Goal: Transaction & Acquisition: Book appointment/travel/reservation

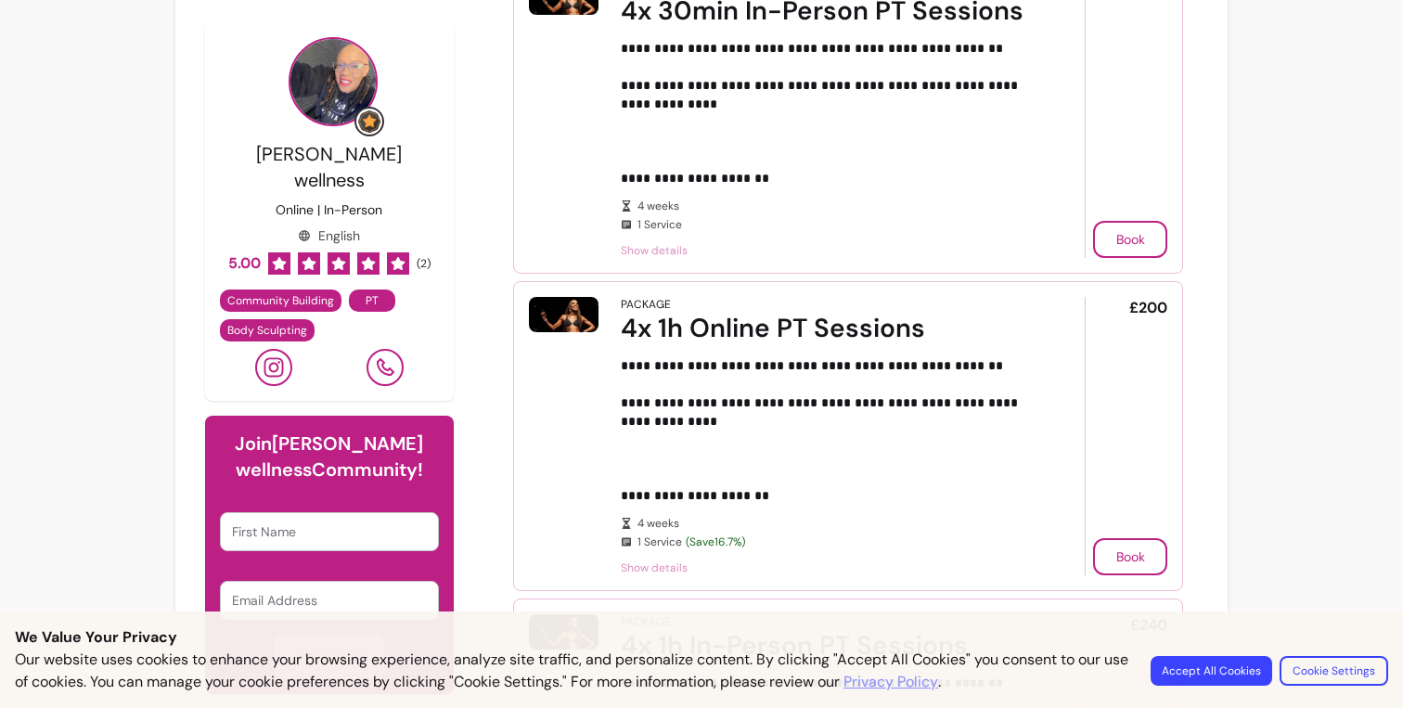
scroll to position [1528, 0]
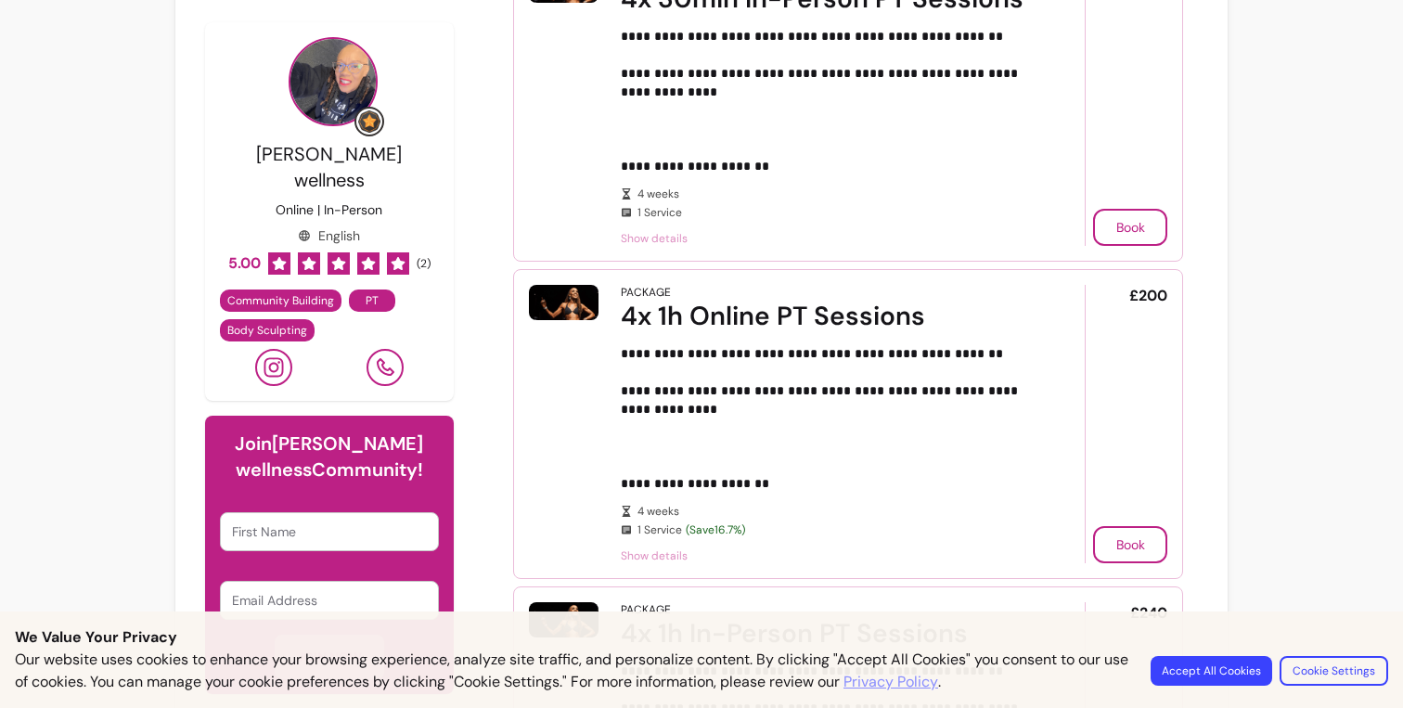
click at [718, 168] on p "**********" at bounding box center [827, 101] width 413 height 148
click at [651, 240] on span "Show details" at bounding box center [827, 238] width 413 height 15
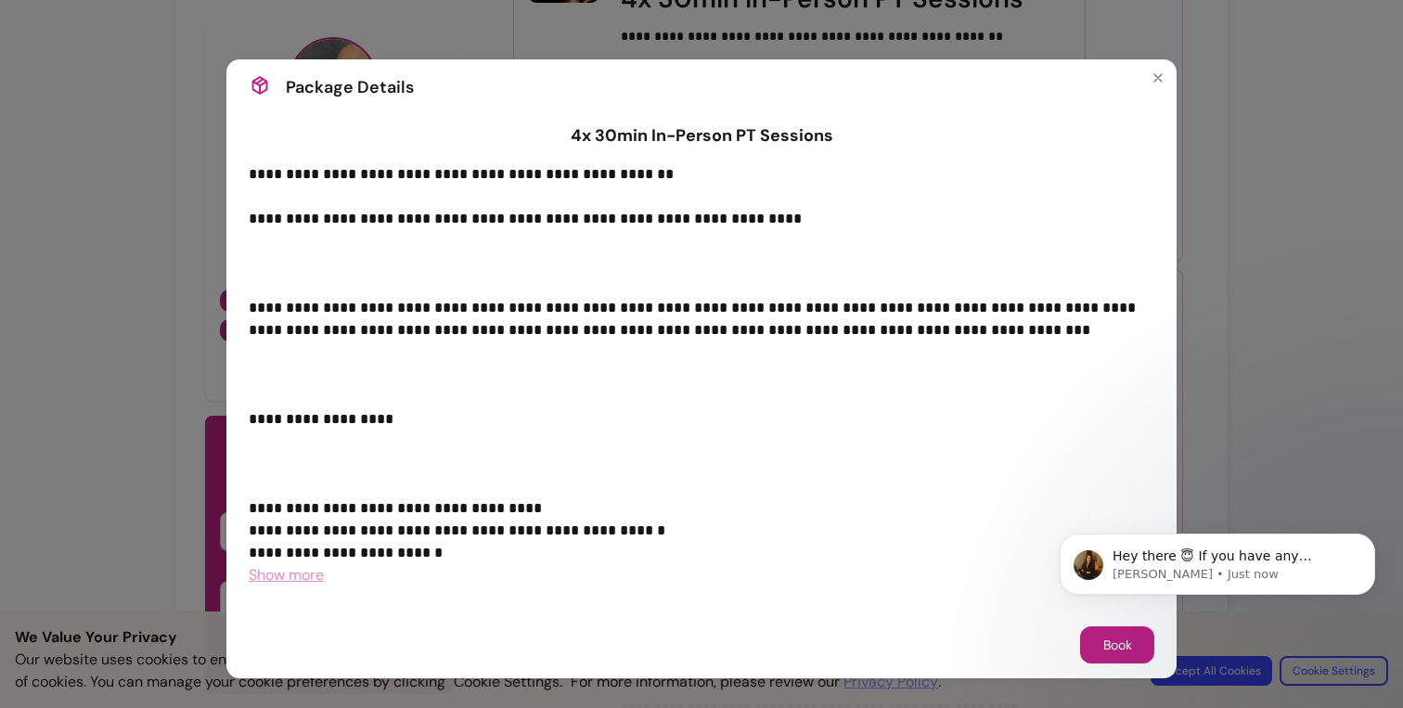
scroll to position [0, 0]
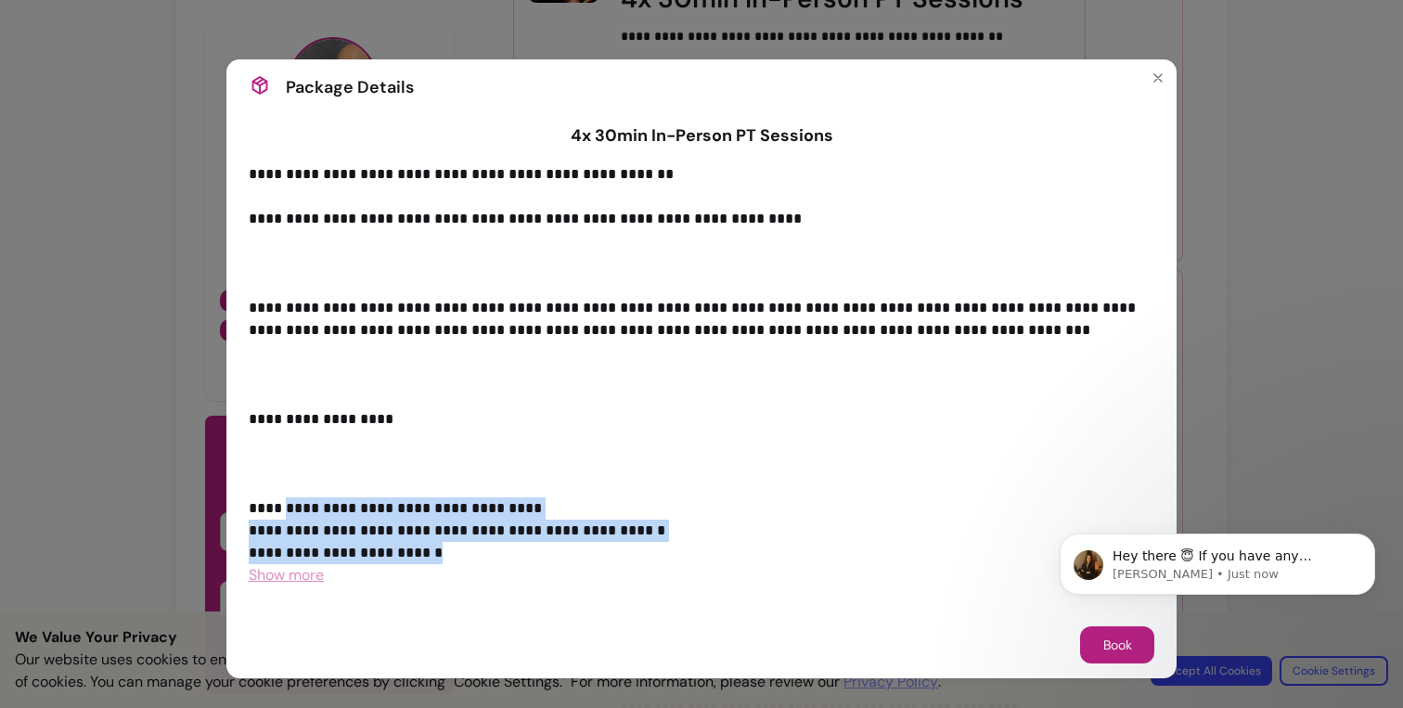
drag, startPoint x: 280, startPoint y: 510, endPoint x: 603, endPoint y: 545, distance: 324.7
click at [603, 545] on p "**********" at bounding box center [701, 363] width 905 height 401
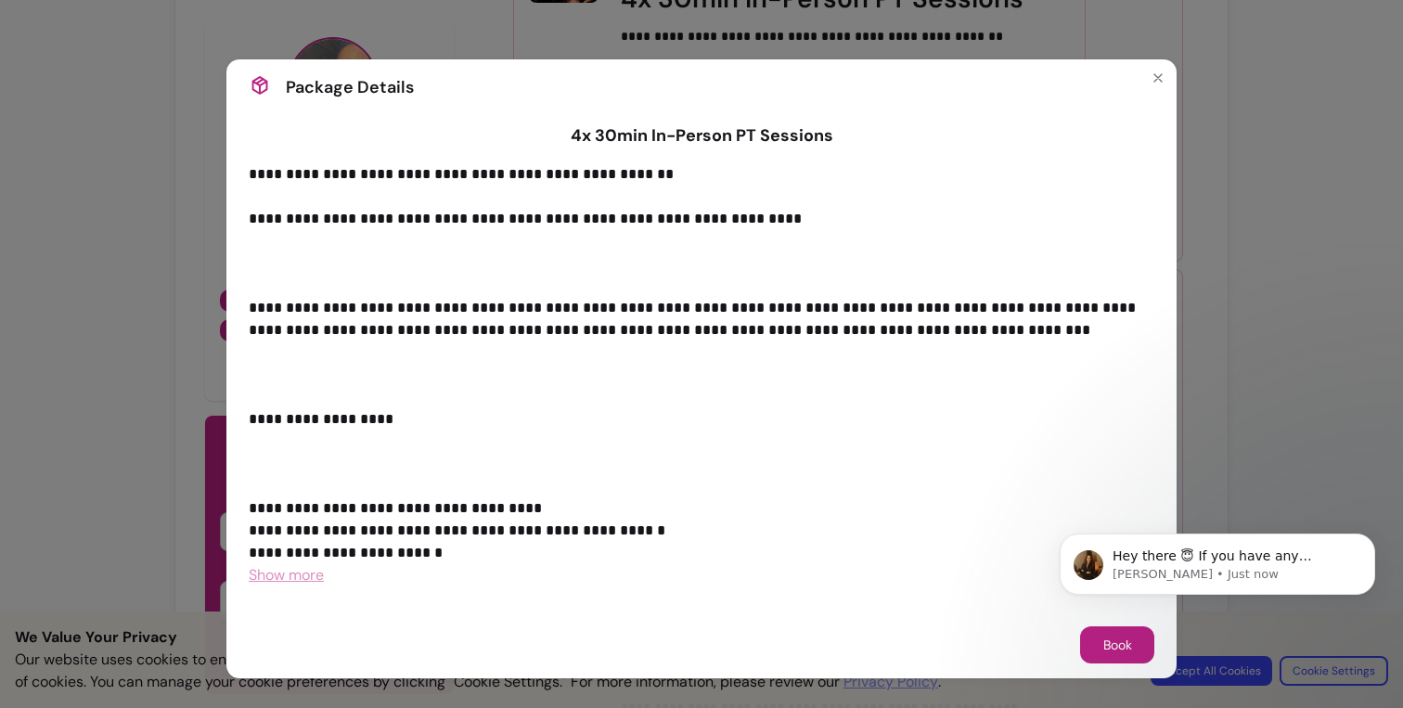
click at [278, 576] on span "Show more" at bounding box center [286, 574] width 75 height 19
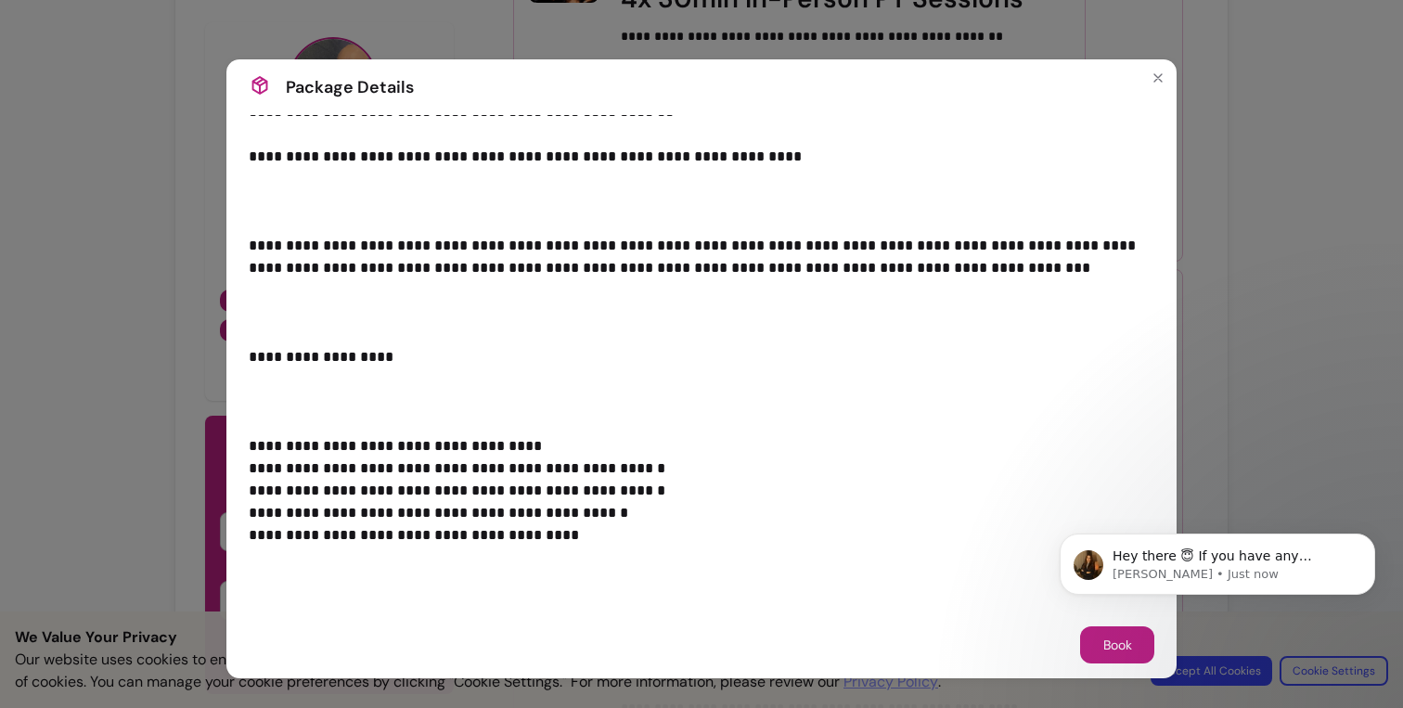
scroll to position [83, 0]
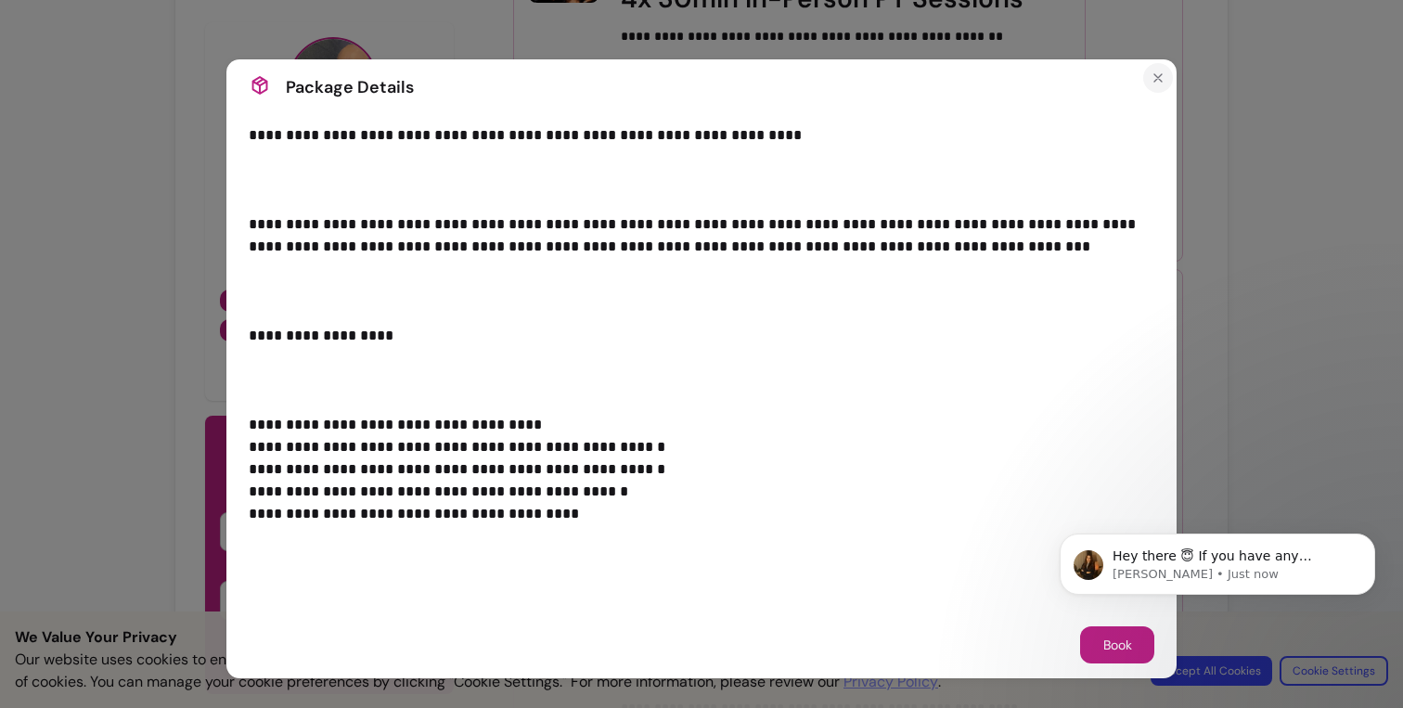
click at [1161, 74] on icon "Close" at bounding box center [1157, 78] width 15 height 15
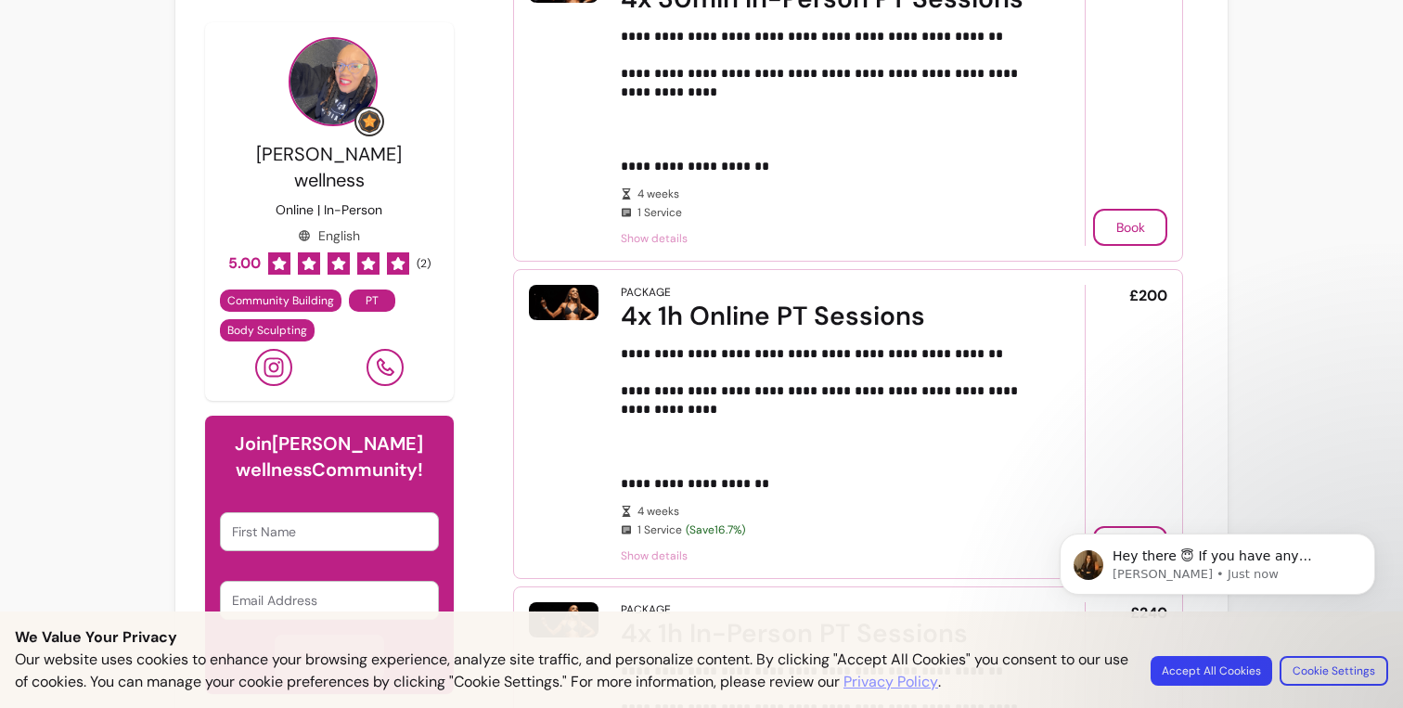
scroll to position [106, 0]
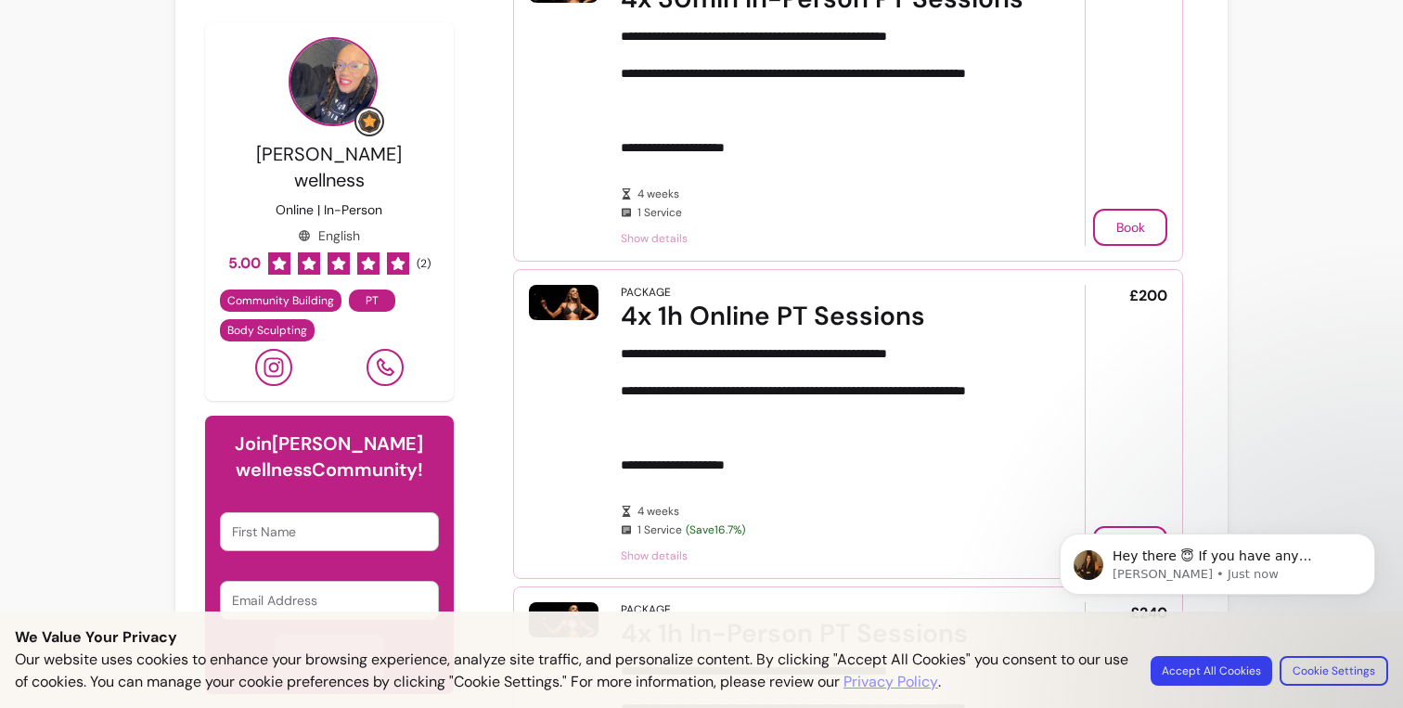
click at [660, 555] on span "Show details" at bounding box center [827, 555] width 413 height 15
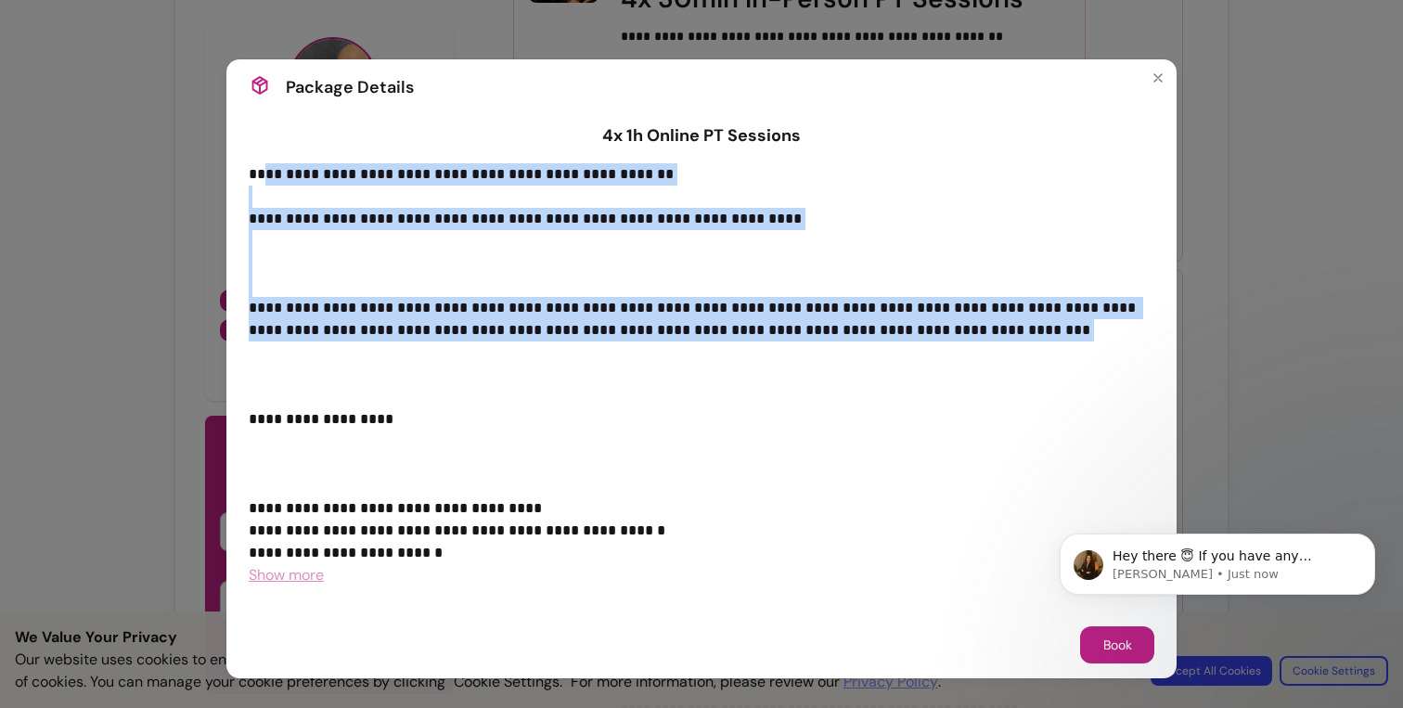
drag, startPoint x: 267, startPoint y: 173, endPoint x: 689, endPoint y: 352, distance: 458.5
click at [689, 352] on p "**********" at bounding box center [701, 363] width 905 height 401
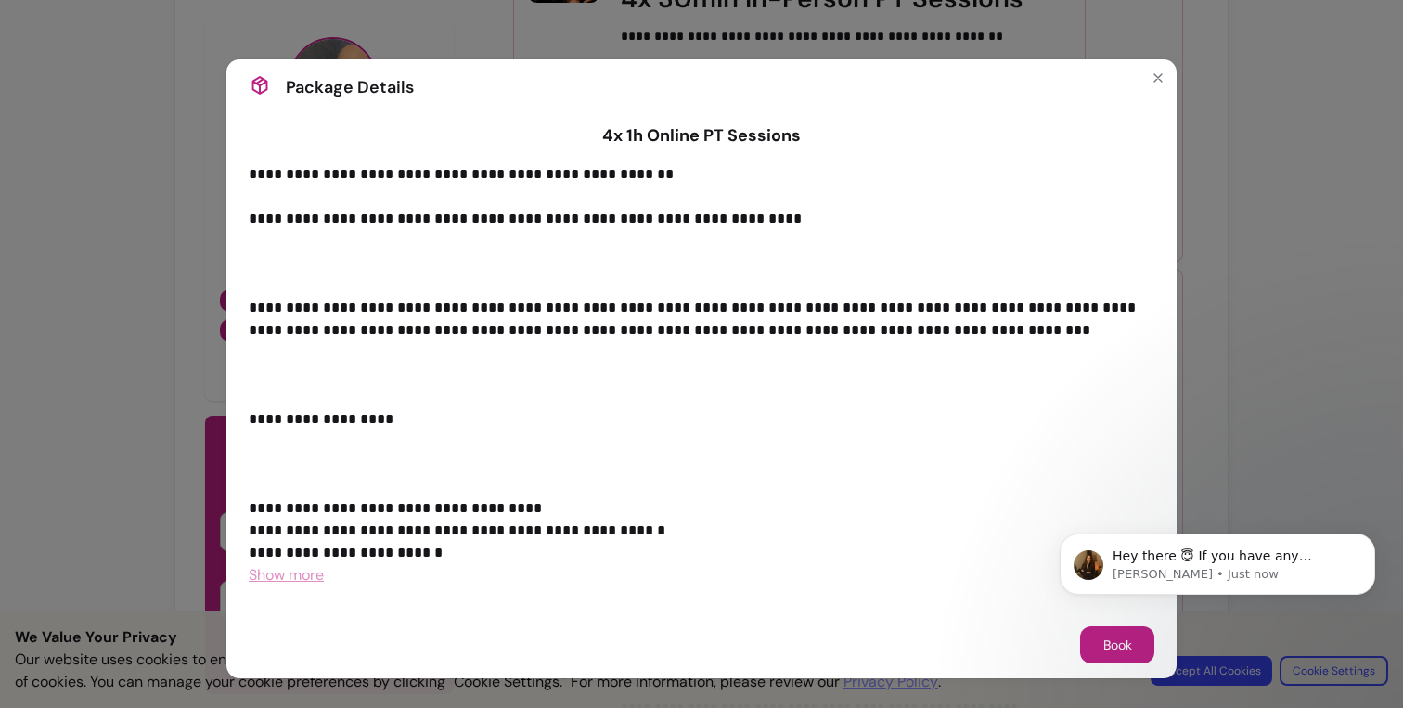
click at [282, 571] on span "Show more" at bounding box center [286, 574] width 75 height 19
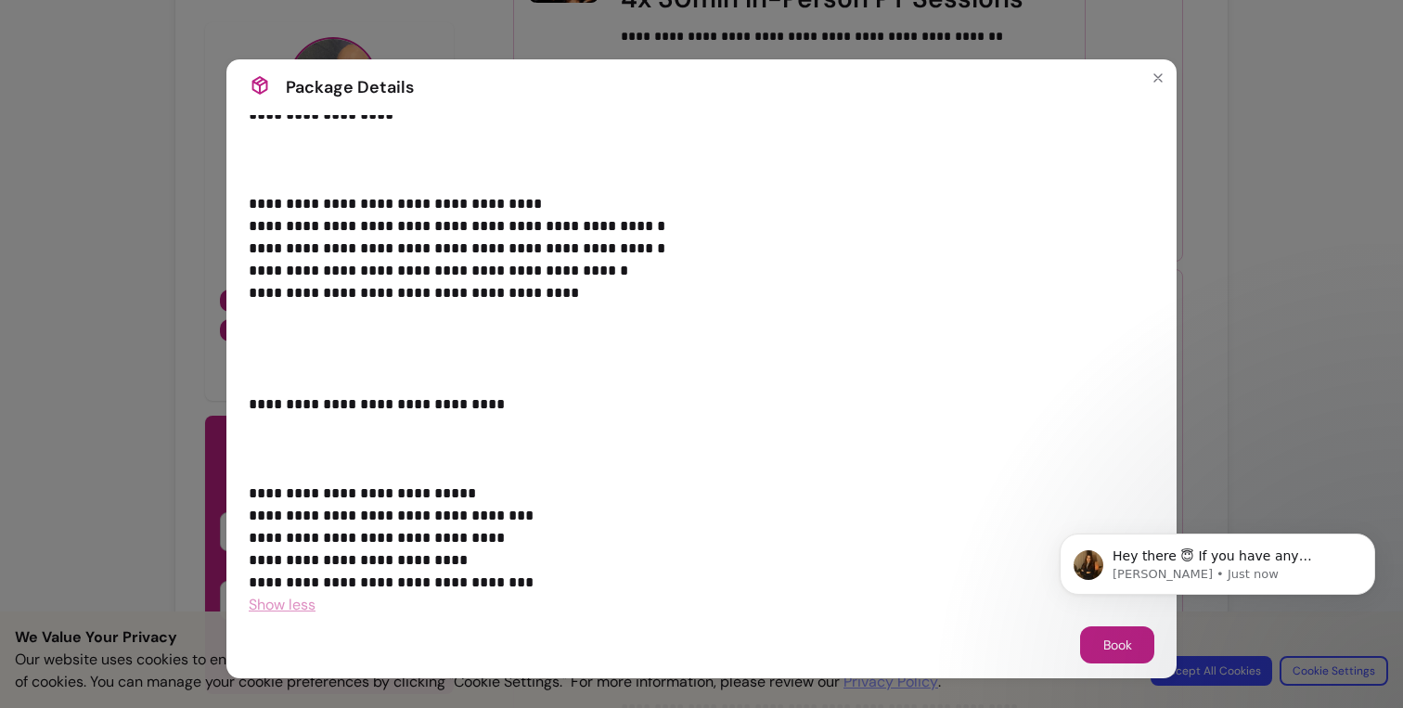
scroll to position [0, 0]
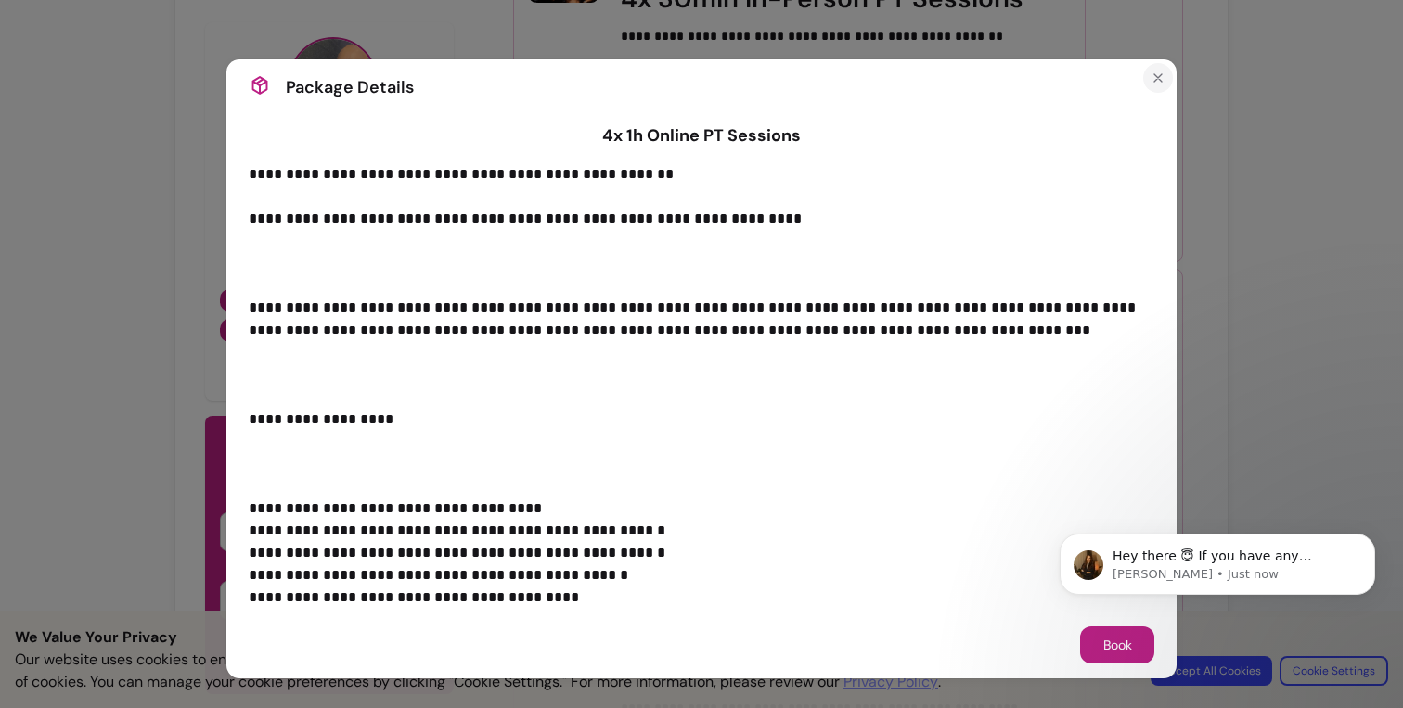
click at [1160, 80] on icon "Close" at bounding box center [1157, 77] width 7 height 7
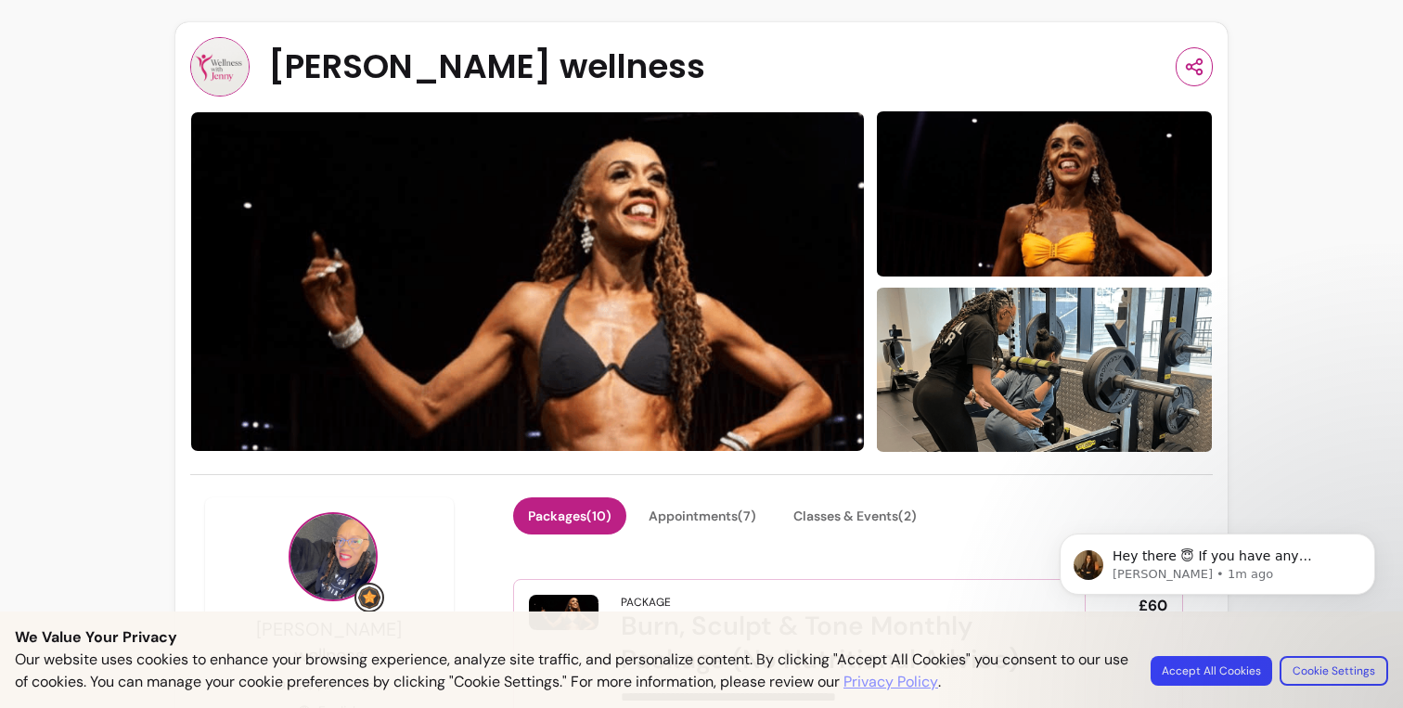
click at [538, 231] on img at bounding box center [527, 281] width 674 height 340
click at [1070, 336] on img at bounding box center [1044, 370] width 337 height 170
click at [715, 518] on button "Appointments ( 7 )" at bounding box center [702, 515] width 137 height 37
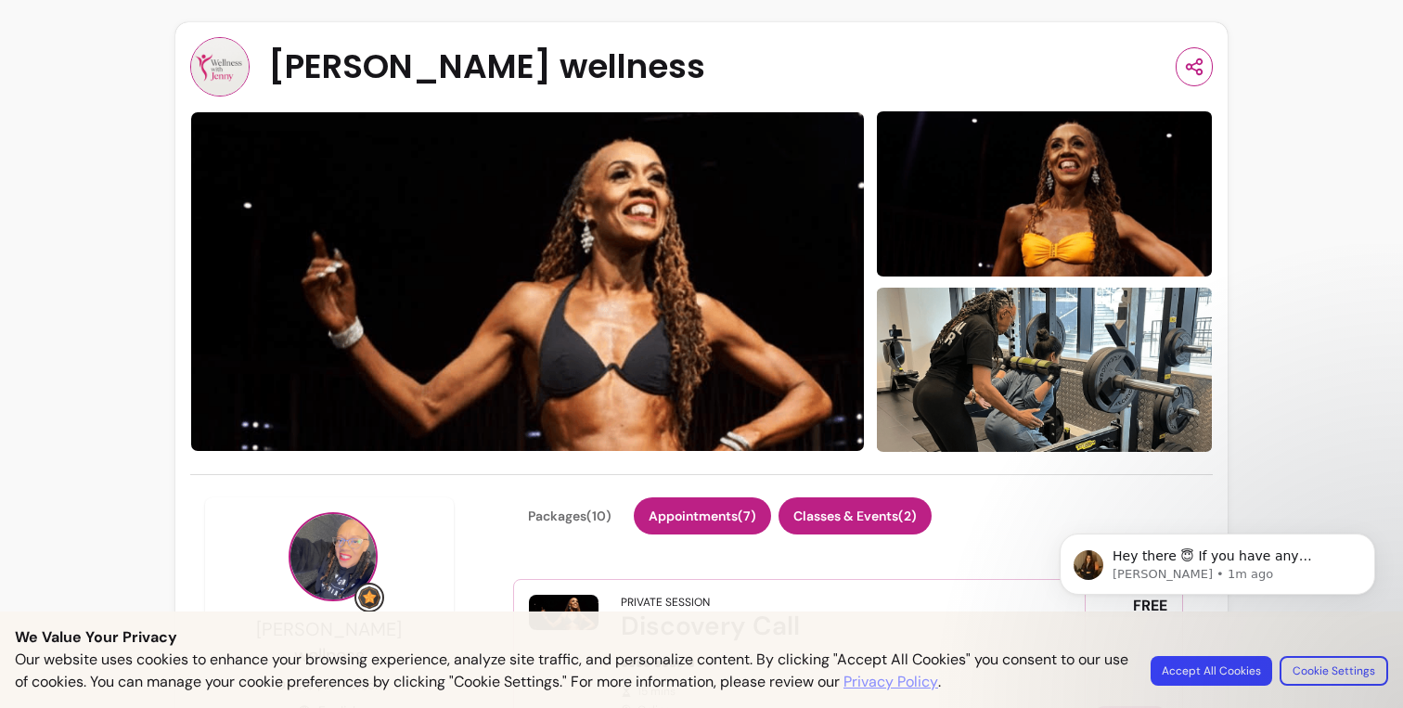
click at [861, 507] on button "Classes & Events ( 2 )" at bounding box center [854, 515] width 153 height 37
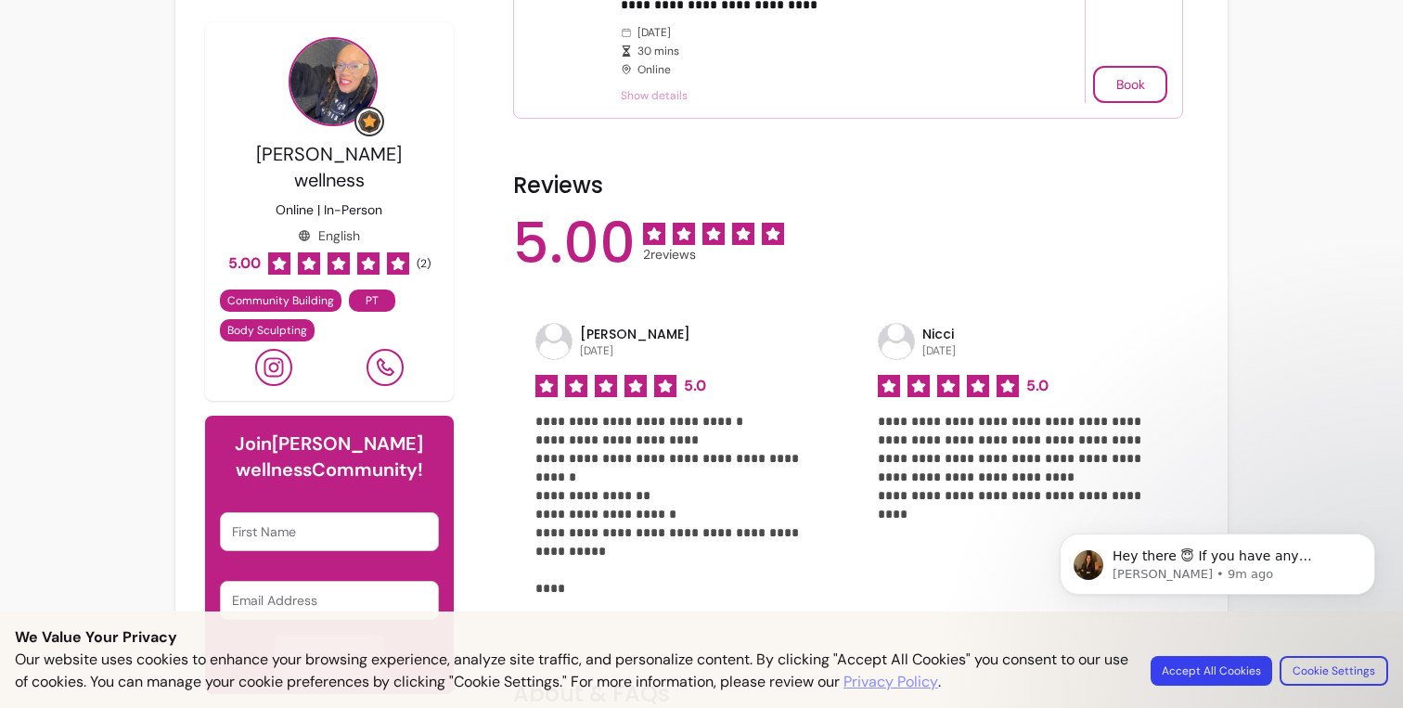
scroll to position [803, 0]
